Goal: Information Seeking & Learning: Check status

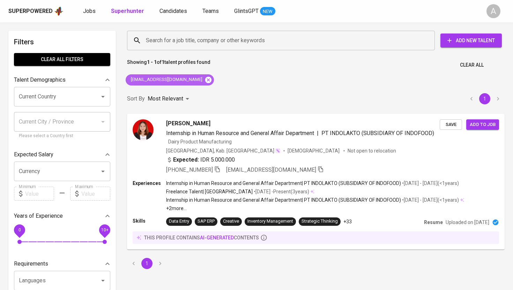
click at [205, 80] on icon at bounding box center [208, 79] width 6 height 6
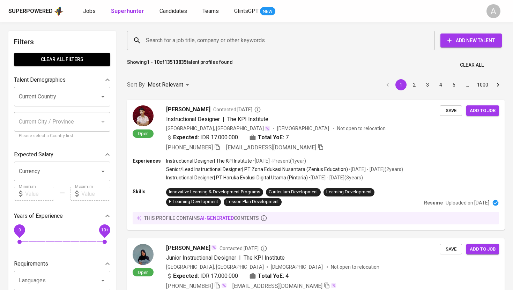
click at [194, 36] on input "Search for a job title, company or other keywords" at bounding box center [282, 40] width 277 height 13
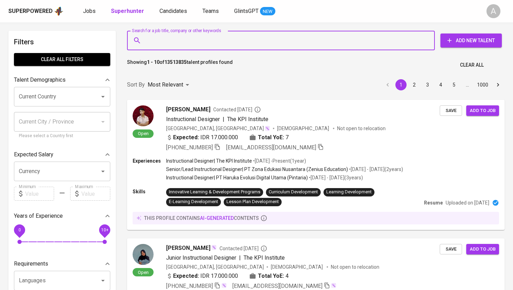
paste input "[EMAIL_ADDRESS][DOMAIN_NAME]"
type input "[EMAIL_ADDRESS][DOMAIN_NAME]"
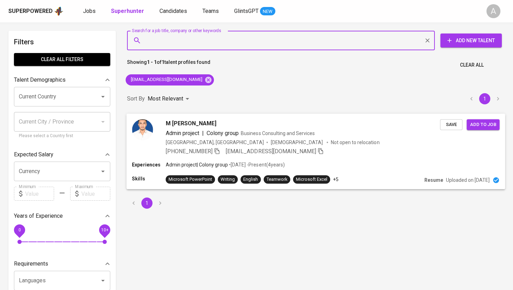
click at [217, 149] on icon "button" at bounding box center [217, 151] width 6 height 6
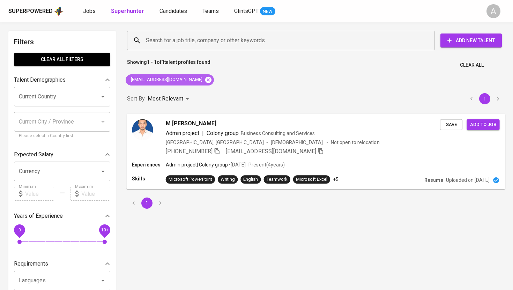
click at [204, 78] on icon at bounding box center [208, 80] width 8 height 8
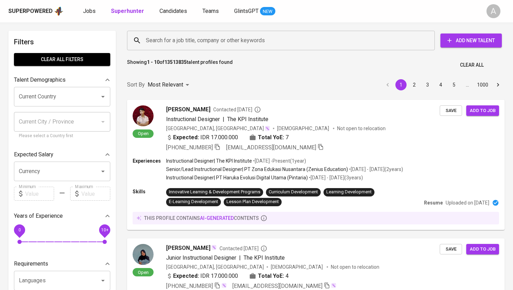
click at [190, 40] on input "Search for a job title, company or other keywords" at bounding box center [282, 40] width 277 height 13
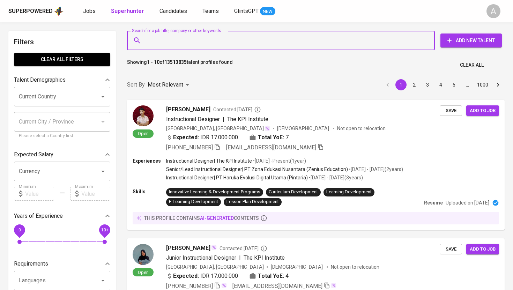
paste input "[EMAIL_ADDRESS][DOMAIN_NAME]"
type input "[EMAIL_ADDRESS][DOMAIN_NAME]"
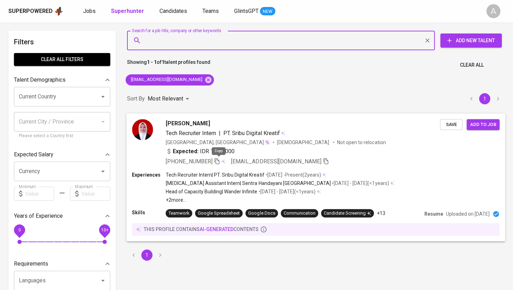
click at [218, 161] on icon "button" at bounding box center [217, 161] width 6 height 6
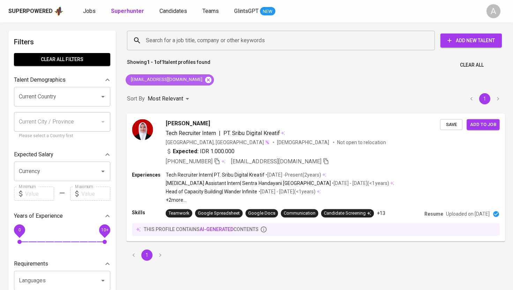
click at [204, 78] on icon at bounding box center [208, 80] width 8 height 8
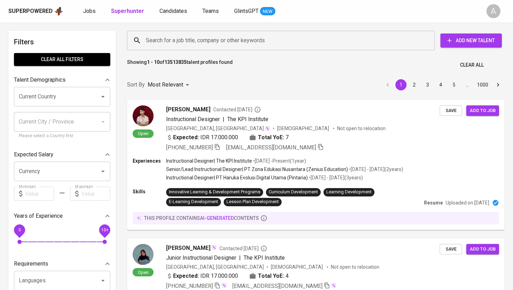
click at [202, 40] on input "Search for a job title, company or other keywords" at bounding box center [282, 40] width 277 height 13
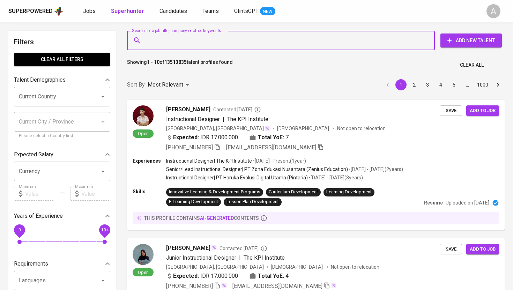
paste input "[EMAIL_ADDRESS][DOMAIN_NAME]"
type input "[EMAIL_ADDRESS][DOMAIN_NAME]"
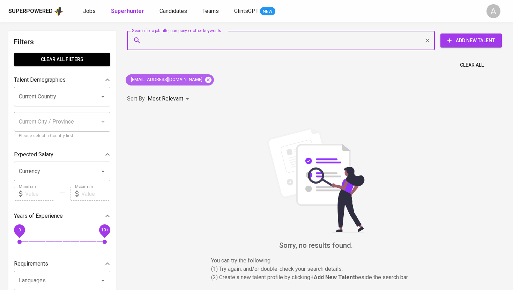
click at [210, 78] on icon at bounding box center [208, 79] width 6 height 6
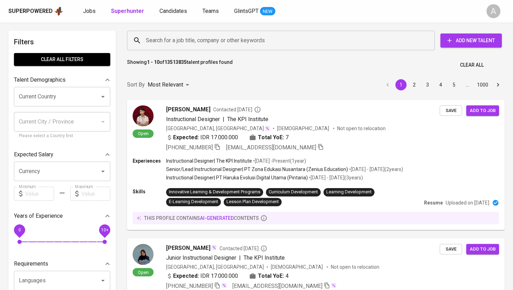
click at [223, 46] on input "Search for a job title, company or other keywords" at bounding box center [282, 40] width 277 height 13
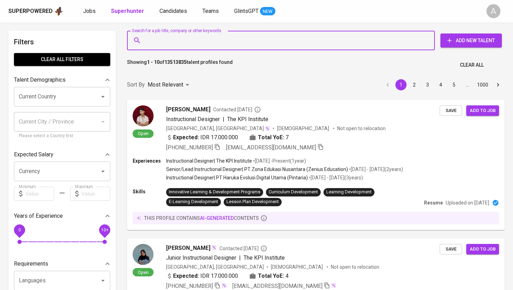
paste input "[EMAIL_ADDRESS][DOMAIN_NAME]"
type input "[EMAIL_ADDRESS][DOMAIN_NAME]"
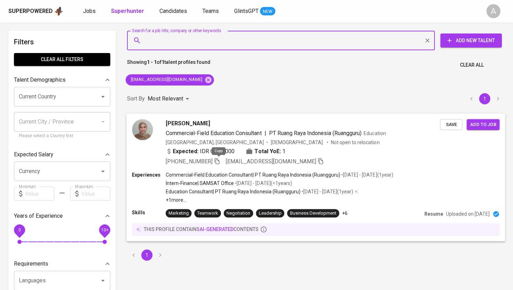
click at [216, 162] on icon "button" at bounding box center [217, 161] width 6 height 6
